Goal: Task Accomplishment & Management: Manage account settings

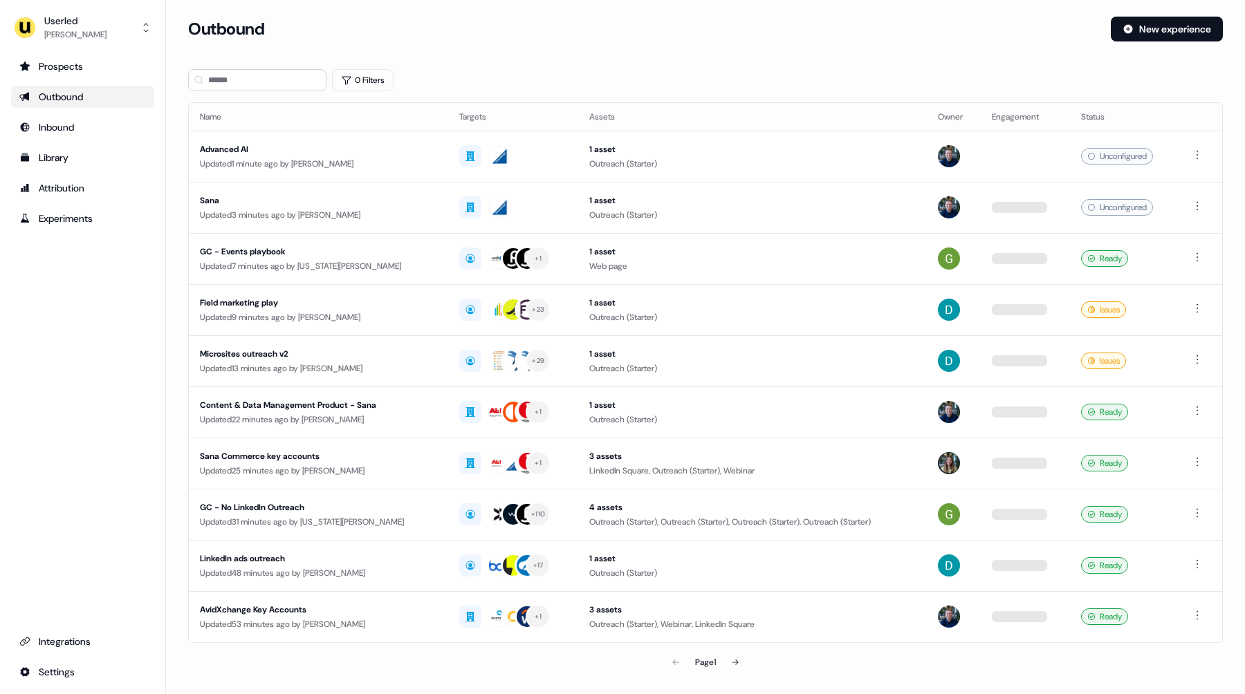
click at [118, 306] on div "Prospects Outbound Inbound Library Attribution Experiments Integrations Settings" at bounding box center [82, 369] width 143 height 628
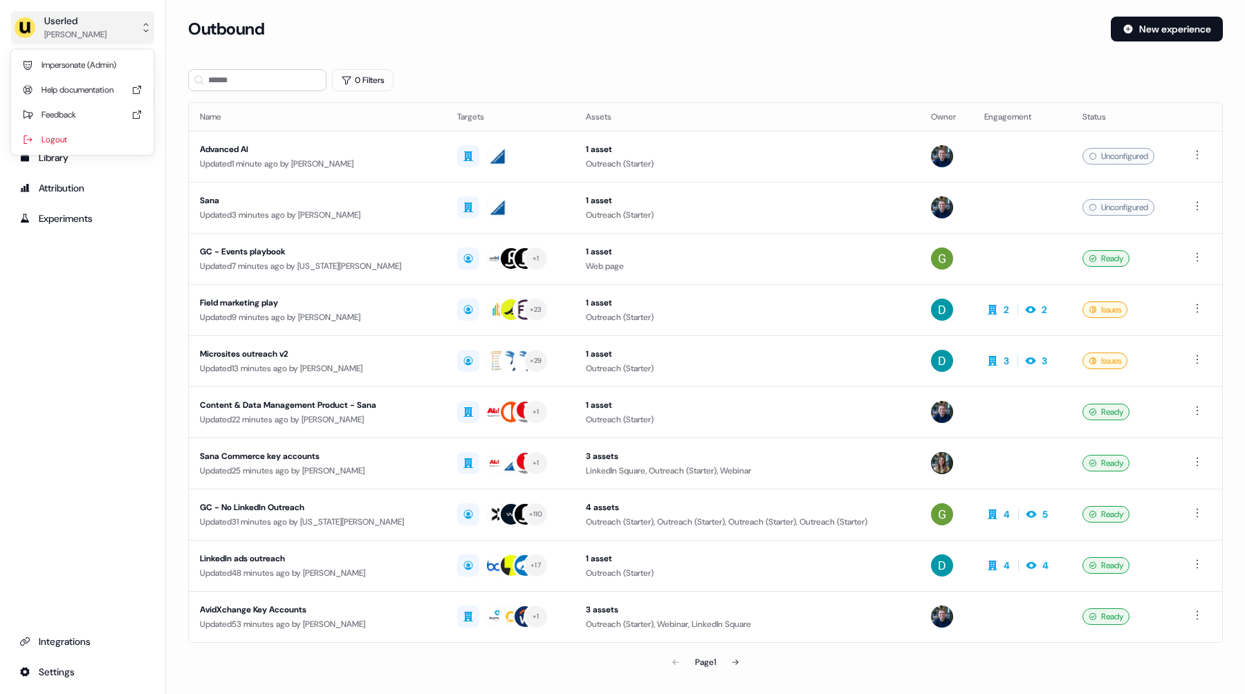
click at [91, 31] on div "[PERSON_NAME]" at bounding box center [75, 35] width 62 height 14
click at [78, 57] on div "Impersonate (Admin)" at bounding box center [82, 65] width 131 height 25
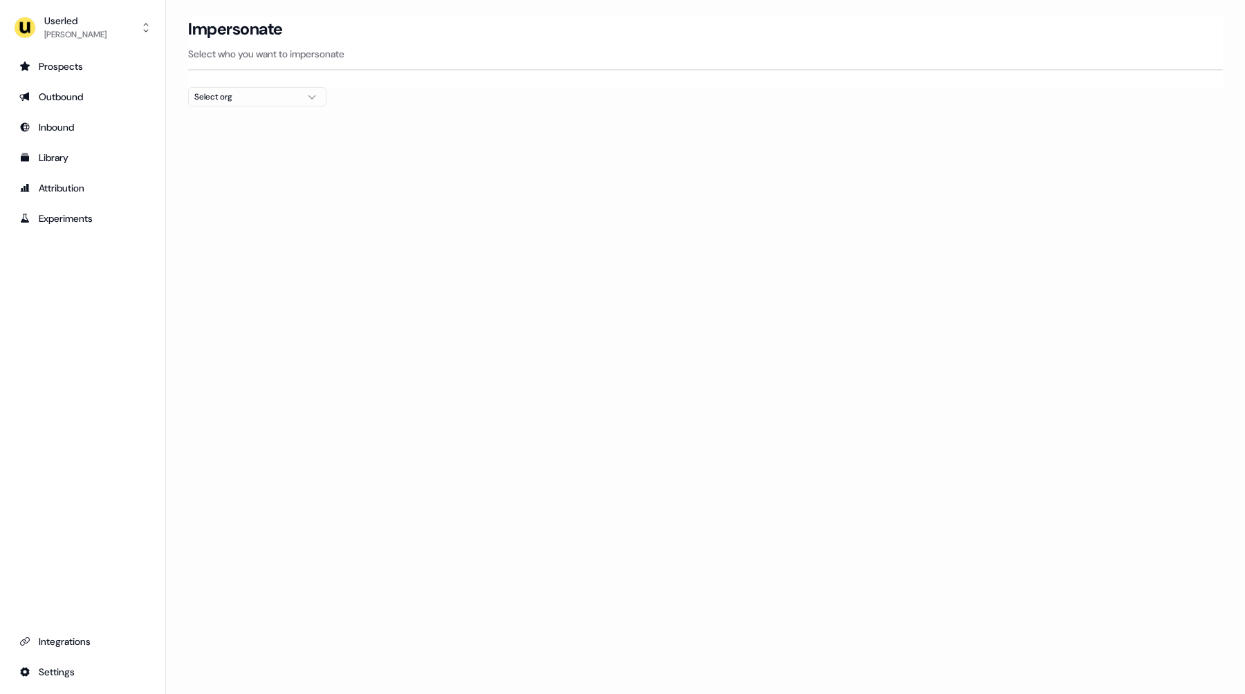
click at [90, 299] on div "Prospects Outbound Inbound Library Attribution Experiments Integrations Settings" at bounding box center [82, 369] width 143 height 628
click at [288, 96] on div "Select org" at bounding box center [246, 97] width 104 height 14
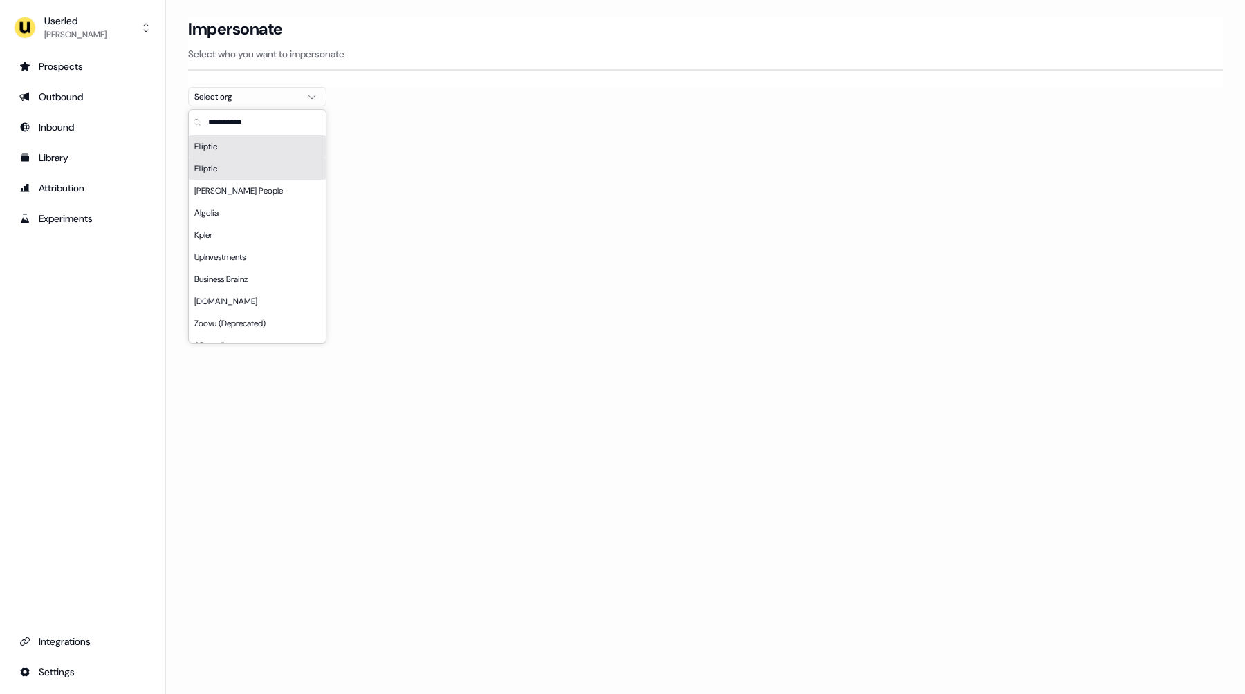
click at [238, 125] on input "text" at bounding box center [265, 122] width 120 height 25
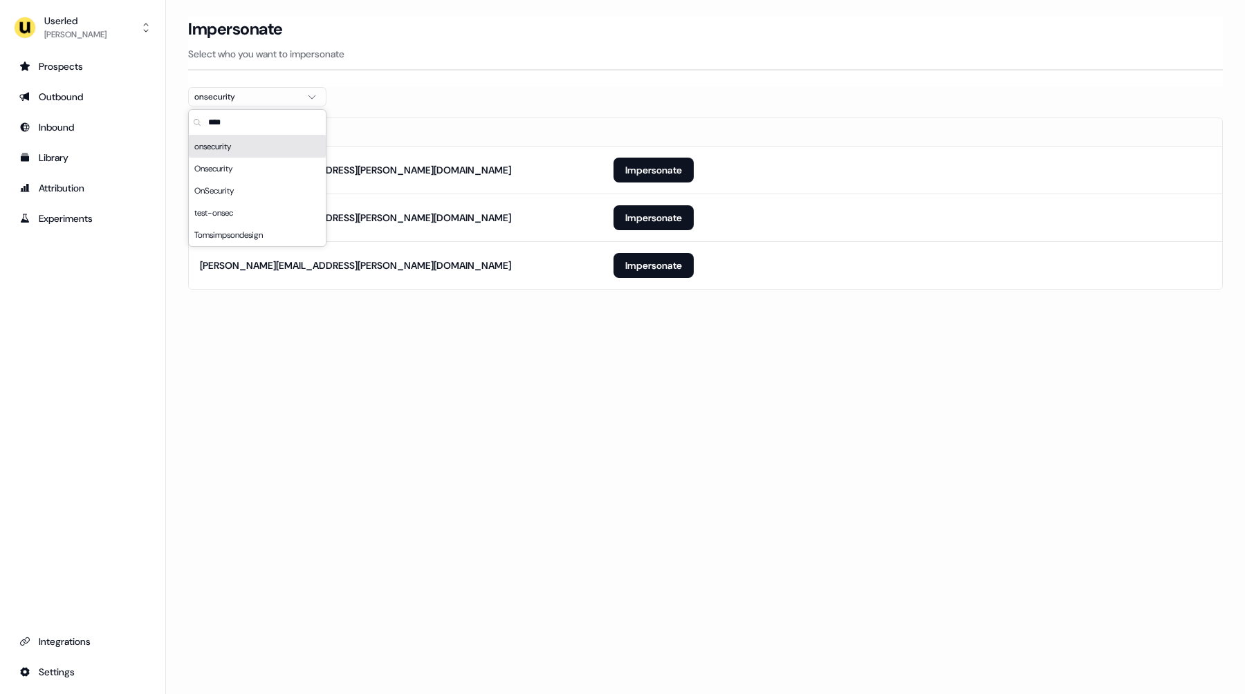
type input "****"
click at [290, 310] on section "Loading... Impersonate Select who you want to impersonate onsecurity Email [PER…" at bounding box center [705, 173] width 1079 height 312
click at [313, 98] on icon "button" at bounding box center [312, 97] width 8 height 4
type input "*****"
click at [259, 176] on div "Onsecurity" at bounding box center [257, 169] width 137 height 22
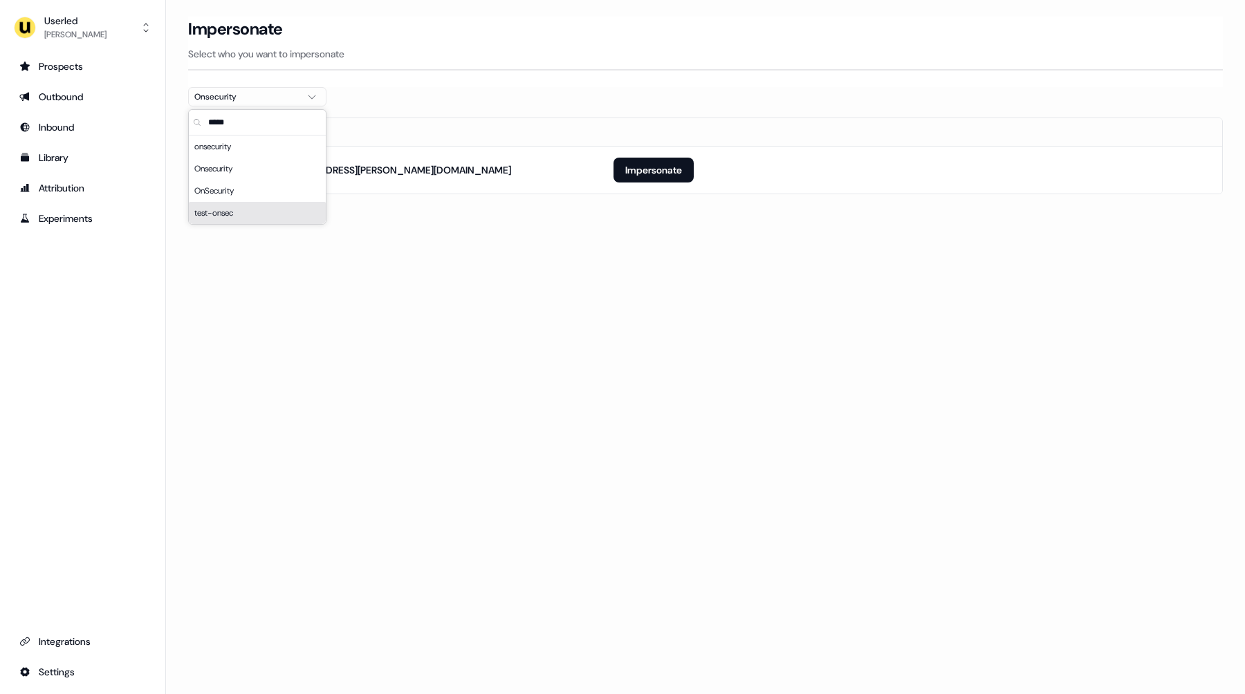
click at [373, 266] on div "Loading... Impersonate Select who you want to impersonate Onsecurity Email [PER…" at bounding box center [705, 347] width 1079 height 694
click at [246, 102] on div "Onsecurity" at bounding box center [246, 97] width 104 height 14
type input "*****"
click at [248, 189] on div "OnSecurity" at bounding box center [257, 191] width 137 height 22
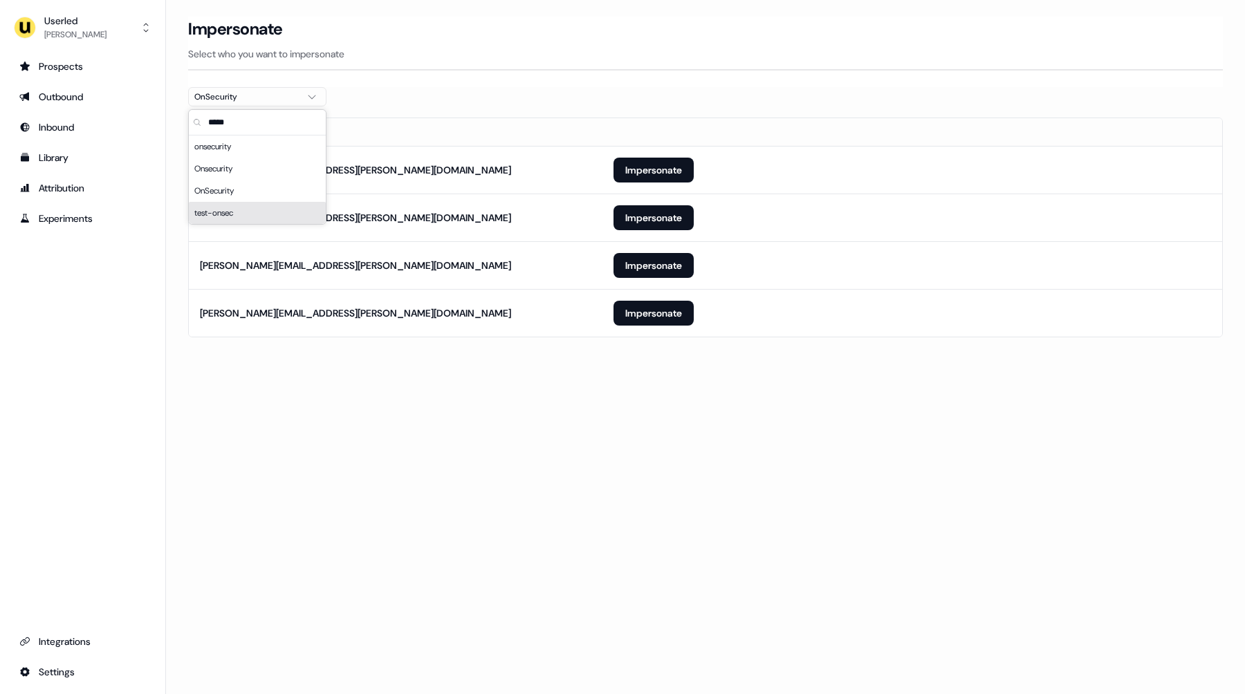
click at [308, 396] on div "Loading... Impersonate Select who you want to impersonate OnSecurity Email [PER…" at bounding box center [705, 347] width 1079 height 694
click at [647, 310] on button "Impersonate" at bounding box center [653, 313] width 80 height 25
click at [667, 399] on div "Loading... Impersonate Select who you want to impersonate OnSecurity Email [PER…" at bounding box center [705, 347] width 1079 height 694
